Goal: Navigation & Orientation: Go to known website

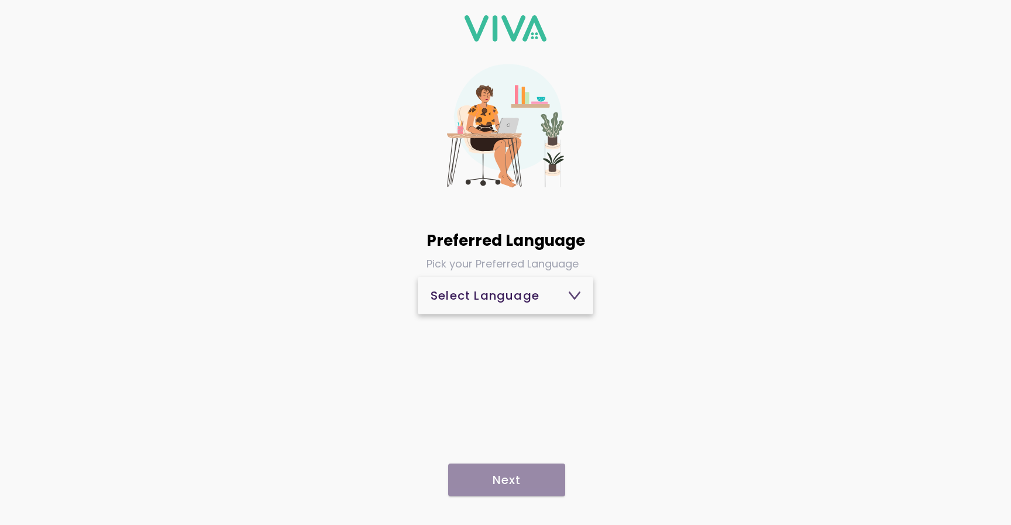
click at [513, 300] on div "Select Language" at bounding box center [505, 295] width 150 height 12
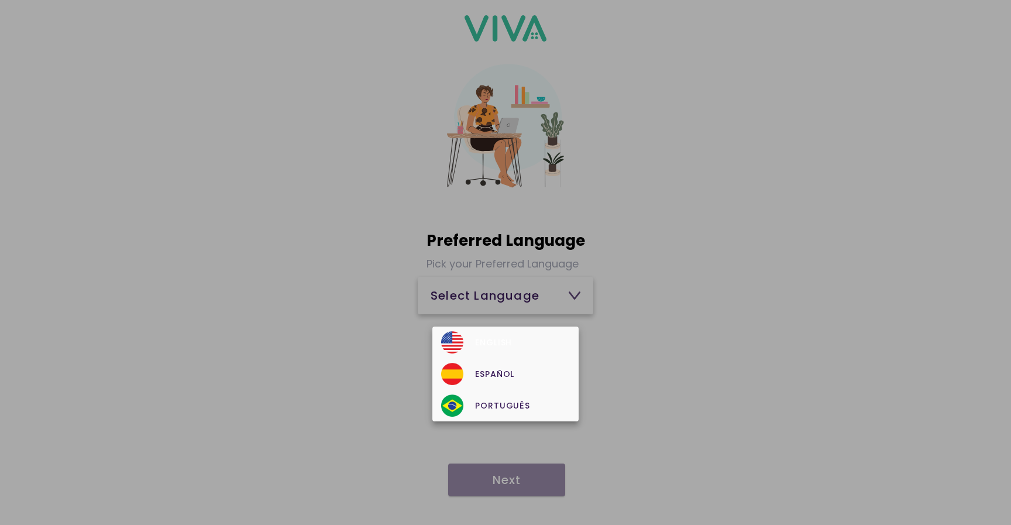
click at [500, 339] on div "English" at bounding box center [505, 342] width 128 height 22
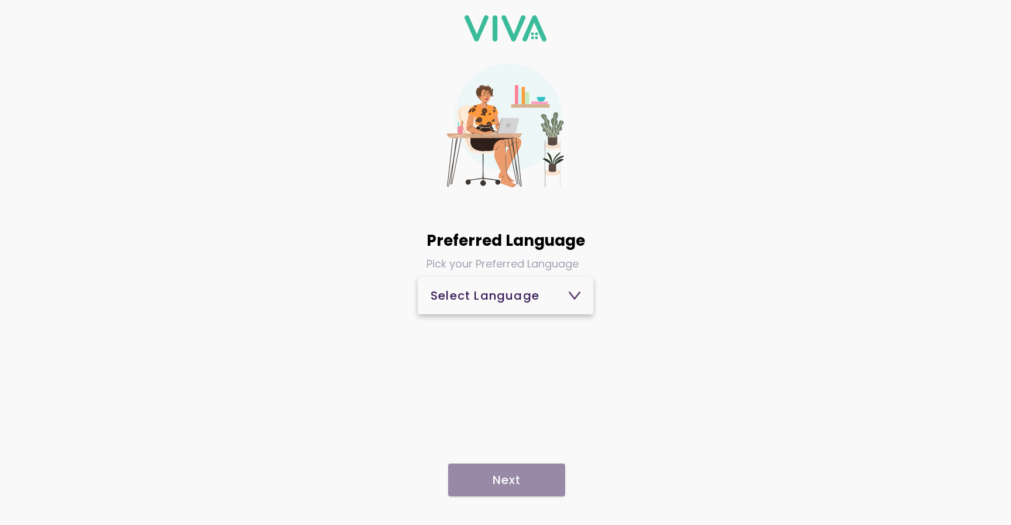
click at [503, 300] on div "Select Language" at bounding box center [505, 295] width 150 height 12
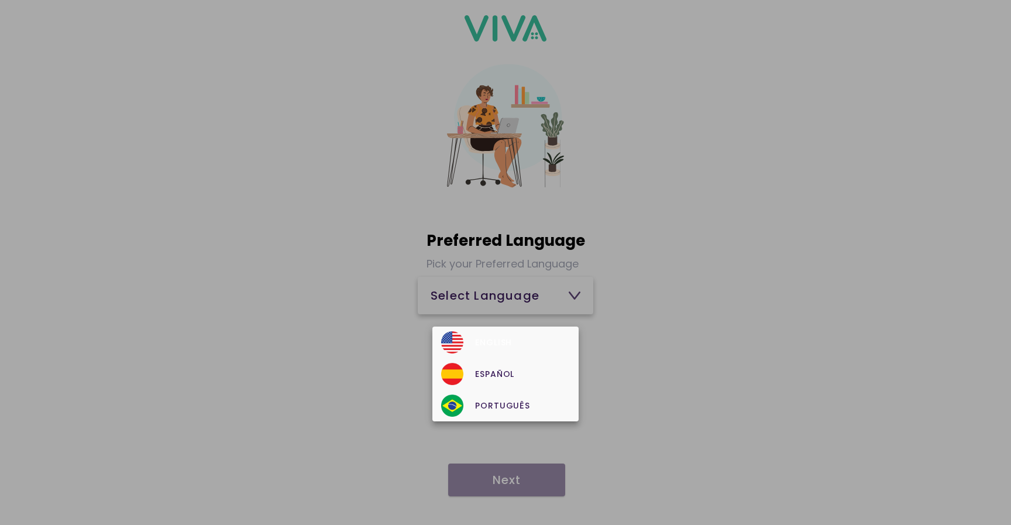
click at [486, 343] on div "English" at bounding box center [505, 342] width 128 height 22
